Goal: Task Accomplishment & Management: Complete application form

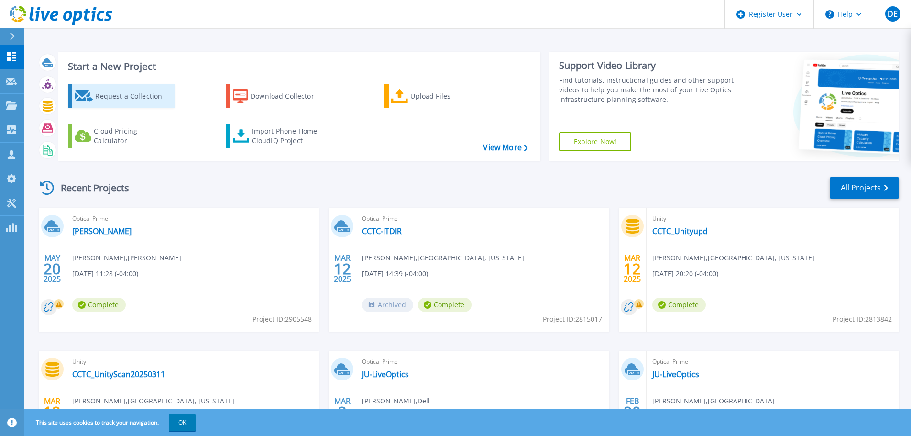
click at [133, 98] on div "Request a Collection" at bounding box center [133, 96] width 77 height 19
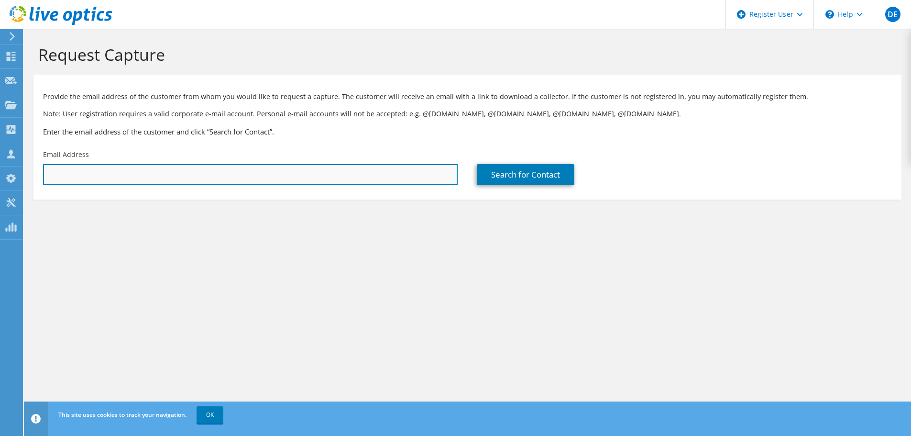
click at [94, 177] on input "text" at bounding box center [250, 174] width 415 height 21
click at [83, 170] on input "text" at bounding box center [250, 174] width 415 height 21
paste input "[EMAIL_ADDRESS][DOMAIN_NAME]"
type input "[EMAIL_ADDRESS][DOMAIN_NAME]"
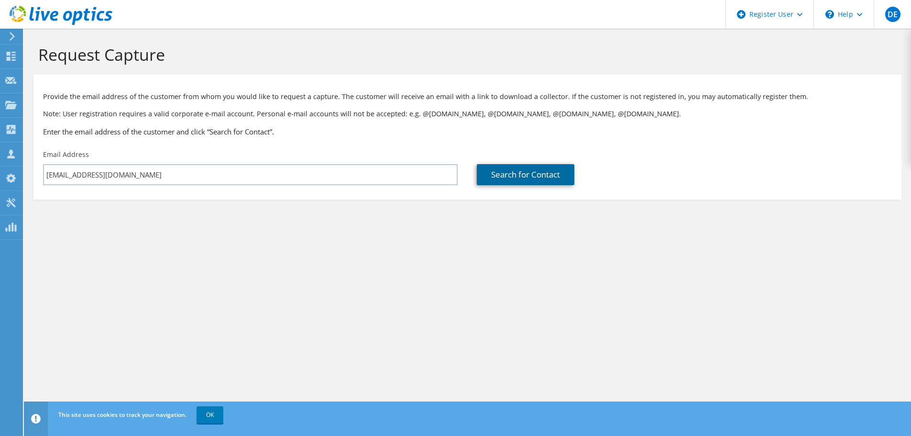
click at [508, 178] on link "Search for Contact" at bounding box center [526, 174] width 98 height 21
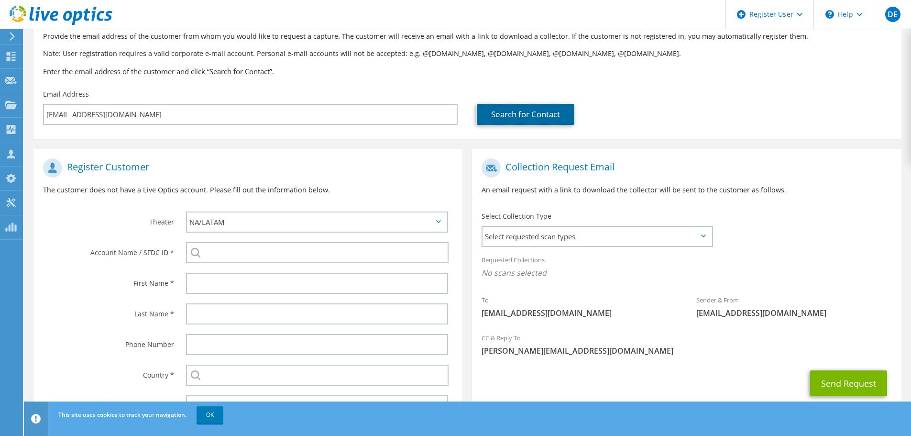
scroll to position [108, 0]
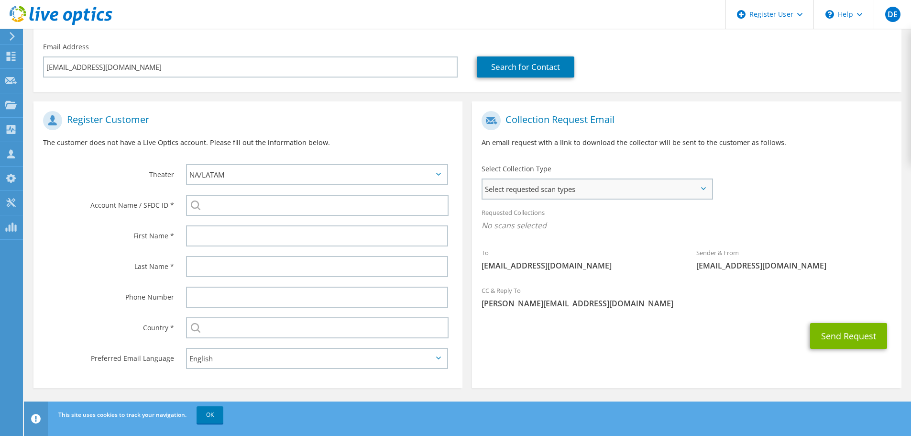
click at [664, 187] on span "Select requested scan types" at bounding box center [597, 188] width 229 height 19
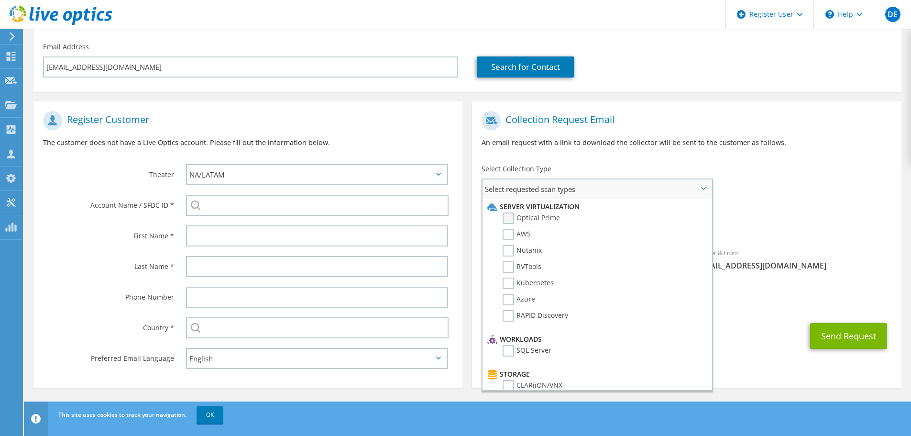
click at [520, 215] on label "Optical Prime" at bounding box center [531, 217] width 57 height 11
click at [0, 0] on input "Optical Prime" at bounding box center [0, 0] width 0 height 0
click at [868, 178] on div "To [EMAIL_ADDRESS][DOMAIN_NAME] Sender & From [EMAIL_ADDRESS][DOMAIN_NAME]" at bounding box center [686, 194] width 429 height 177
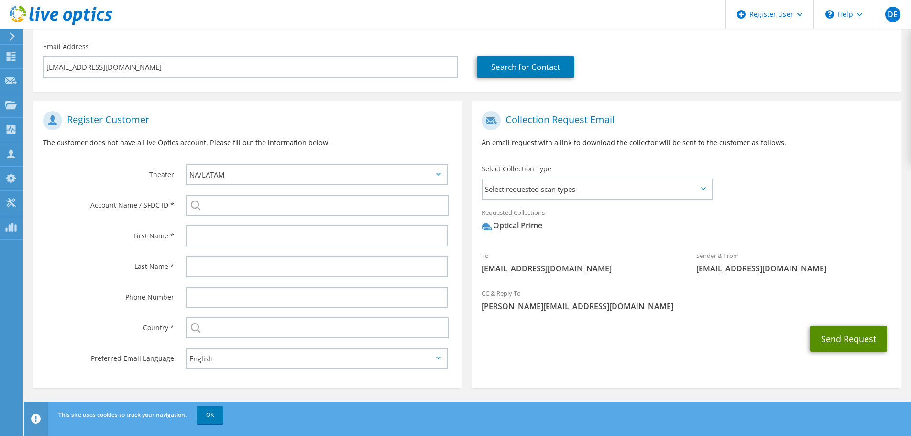
click at [855, 336] on button "Send Request" at bounding box center [848, 339] width 77 height 26
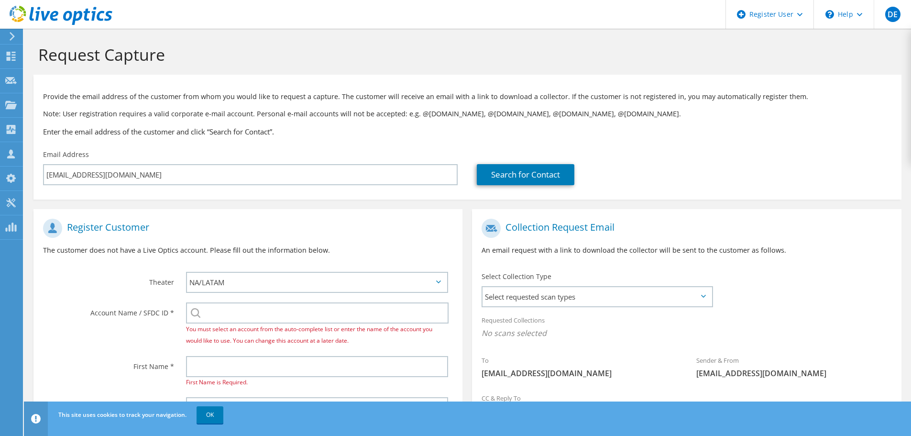
scroll to position [162, 0]
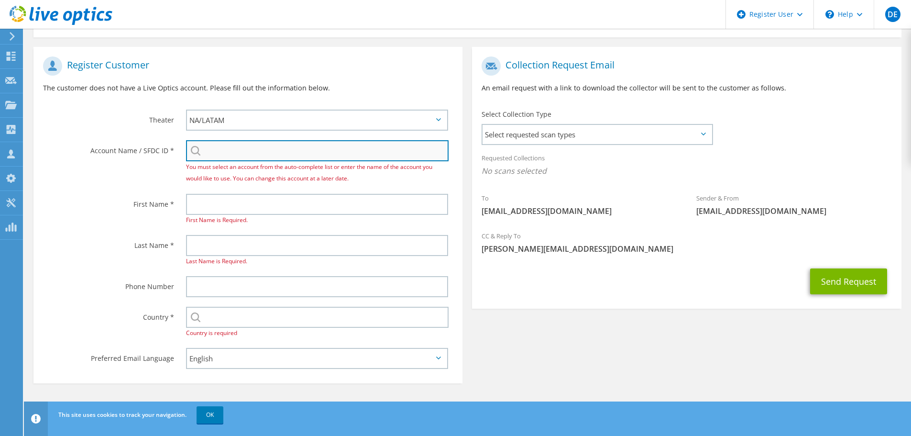
click at [294, 157] on input "search" at bounding box center [317, 150] width 263 height 21
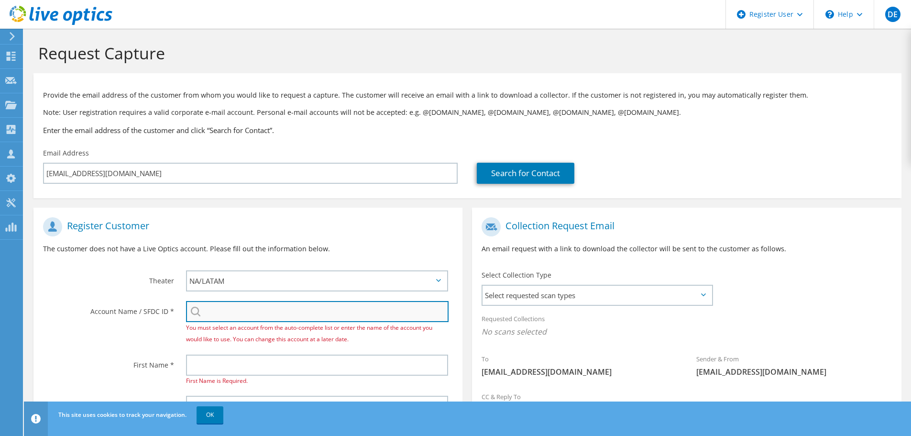
scroll to position [0, 0]
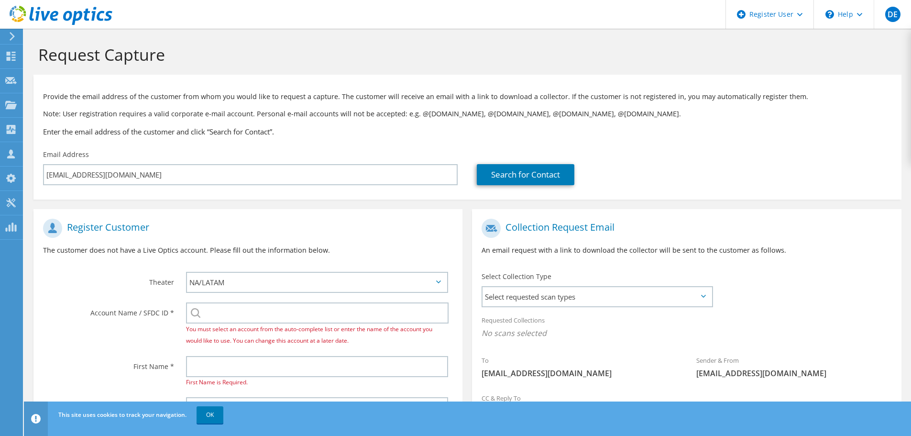
click at [283, 163] on div "Email Address ycorrales@homesteadfl.gov" at bounding box center [250, 167] width 434 height 45
click at [530, 176] on link "Search for Contact" at bounding box center [526, 174] width 98 height 21
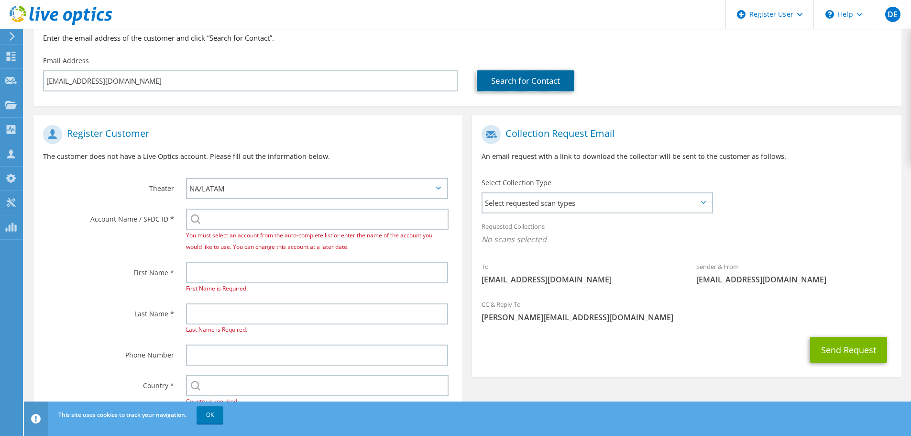
scroll to position [162, 0]
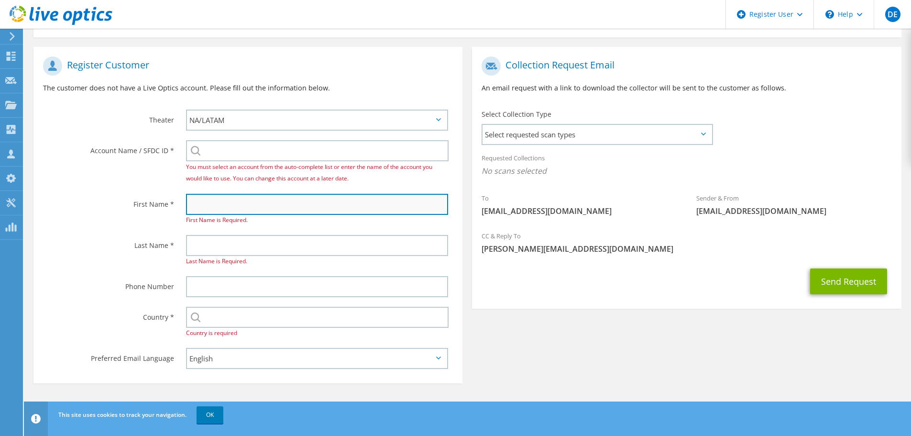
click at [274, 201] on input "text" at bounding box center [317, 204] width 262 height 21
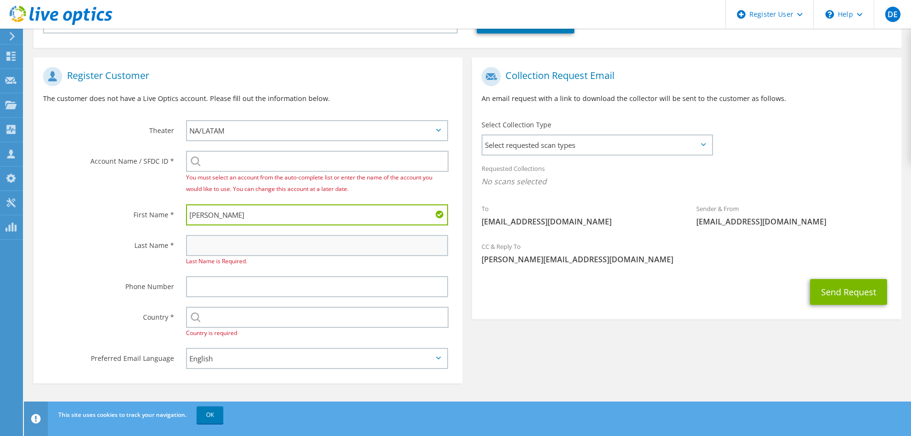
type input "Yaniel"
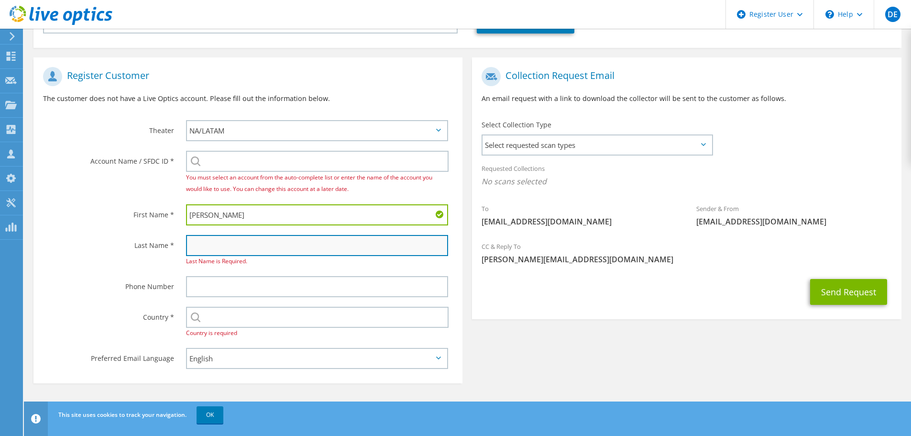
click at [275, 250] on input "text" at bounding box center [317, 245] width 262 height 21
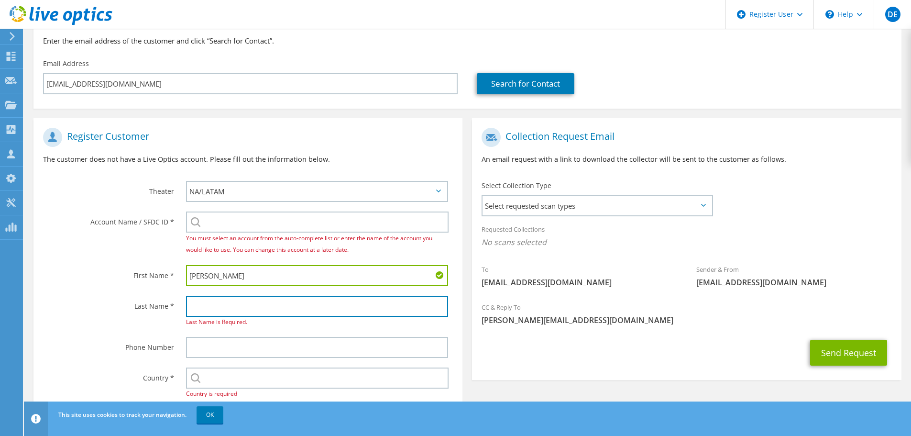
scroll to position [127, 0]
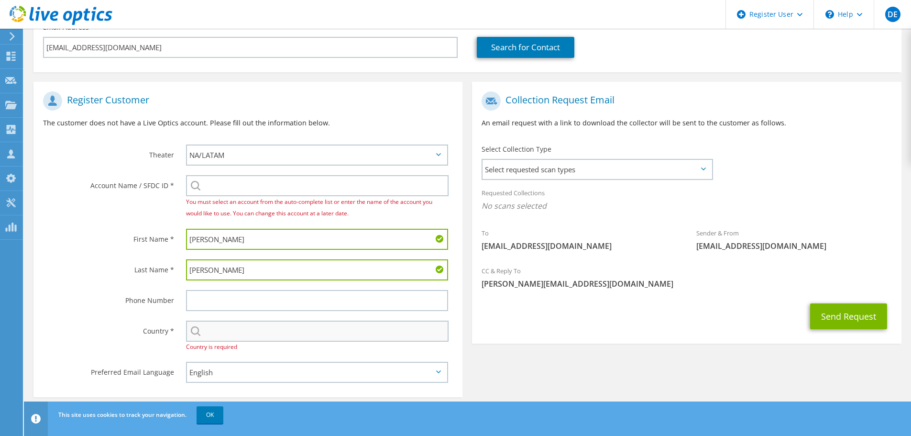
type input "Corrales"
click at [329, 341] on input "text" at bounding box center [317, 330] width 263 height 21
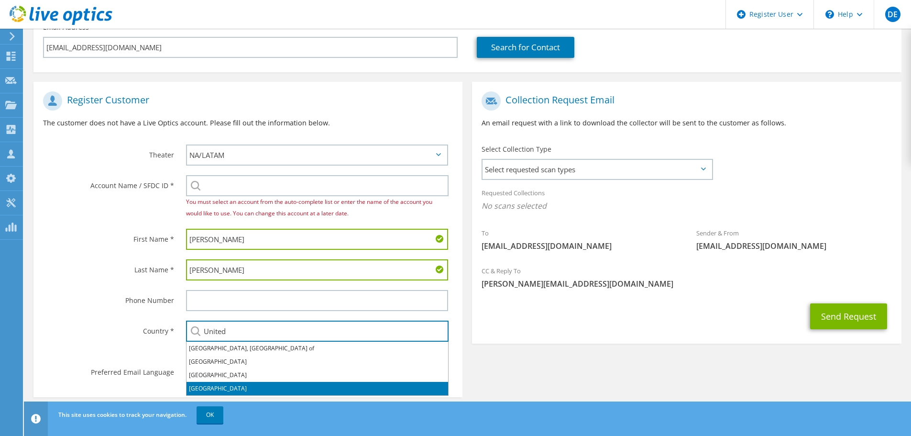
click at [260, 393] on li "[GEOGRAPHIC_DATA]" at bounding box center [318, 388] width 262 height 13
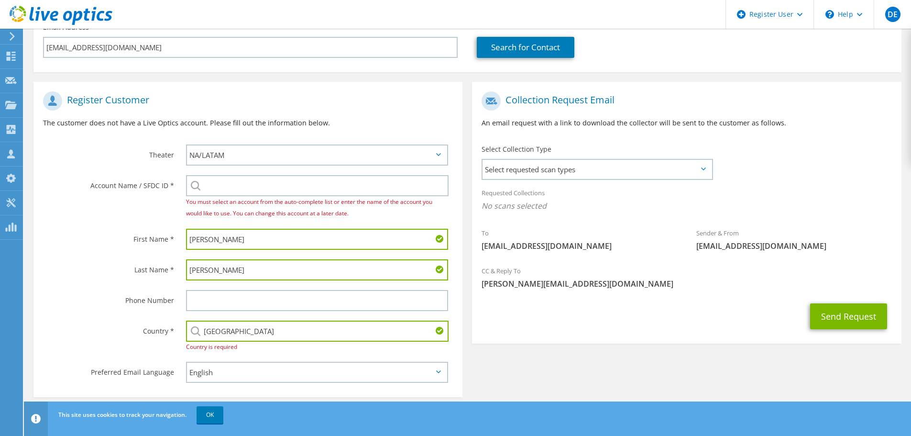
type input "[GEOGRAPHIC_DATA]"
click at [243, 188] on input "search" at bounding box center [317, 185] width 263 height 21
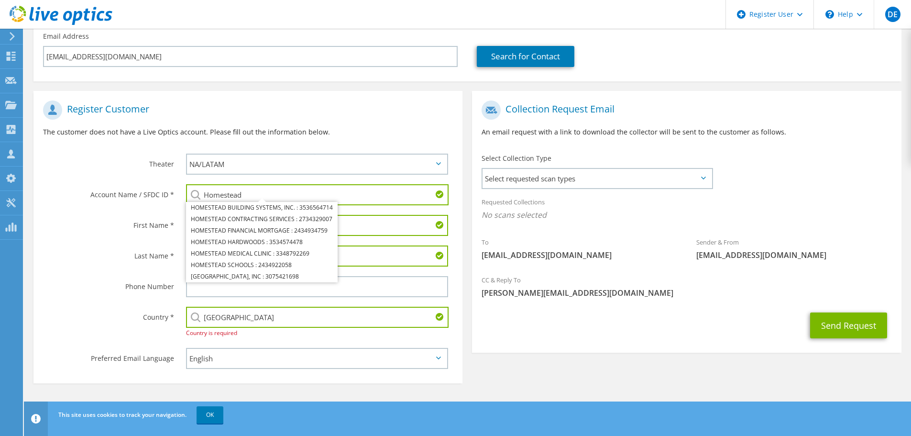
click at [274, 194] on input "Homestead" at bounding box center [317, 194] width 263 height 21
paste input "595731484"
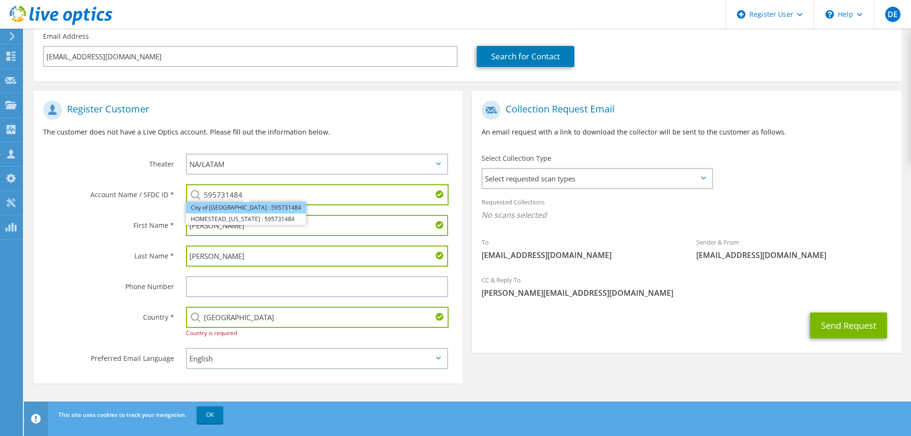
click at [256, 211] on li "City of Homestead : 595731484" at bounding box center [246, 207] width 120 height 11
click at [308, 196] on input "City of Homestead : 595731484" at bounding box center [317, 194] width 263 height 21
paste input "search"
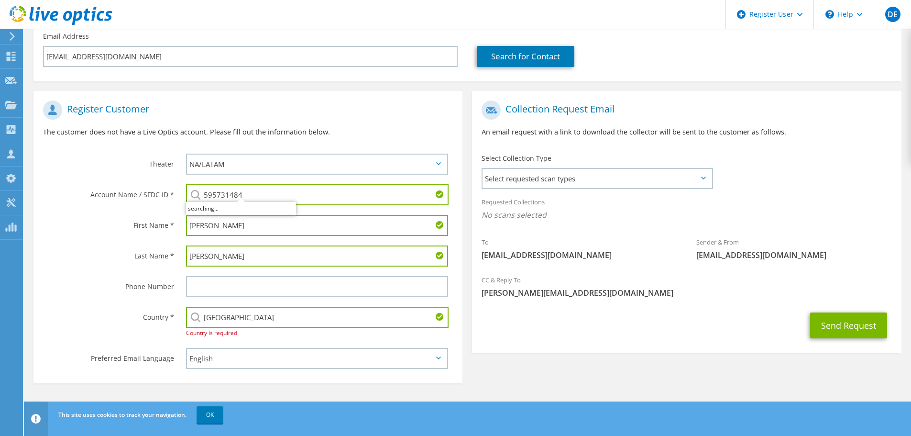
click at [314, 195] on input "595731484" at bounding box center [317, 194] width 263 height 21
click at [241, 217] on li "HOMESTEAD, FLORIDA : 595731484" at bounding box center [246, 218] width 120 height 11
type input "HOMESTEAD, FLORIDA : 595731484"
click at [847, 328] on button "Send Request" at bounding box center [848, 325] width 77 height 26
